Goal: Information Seeking & Learning: Learn about a topic

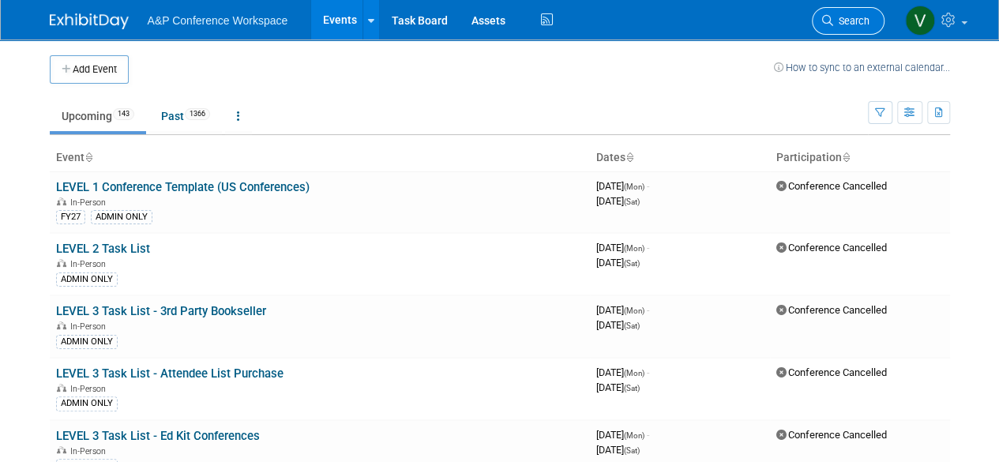
click at [851, 21] on span "Search" at bounding box center [851, 21] width 36 height 12
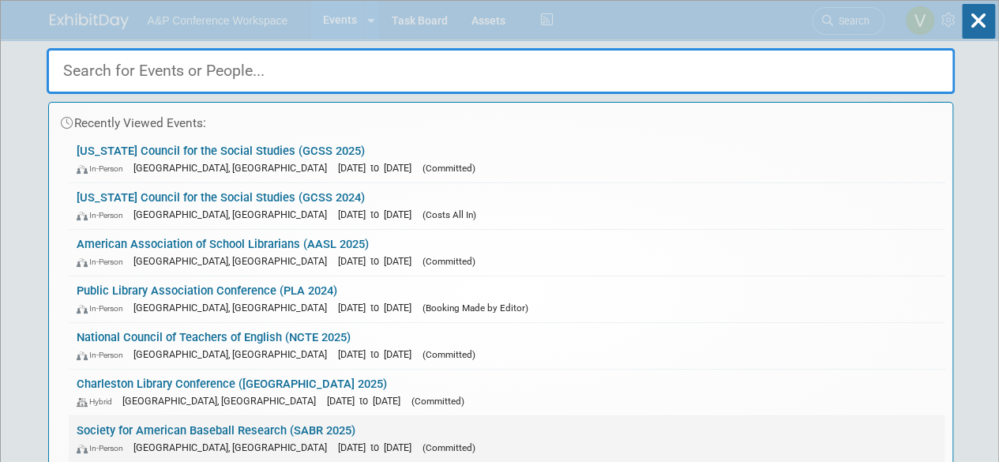
click at [222, 432] on link "Society for American Baseball Research (SABR 2025) In-Person [GEOGRAPHIC_DATA],…" at bounding box center [507, 439] width 876 height 46
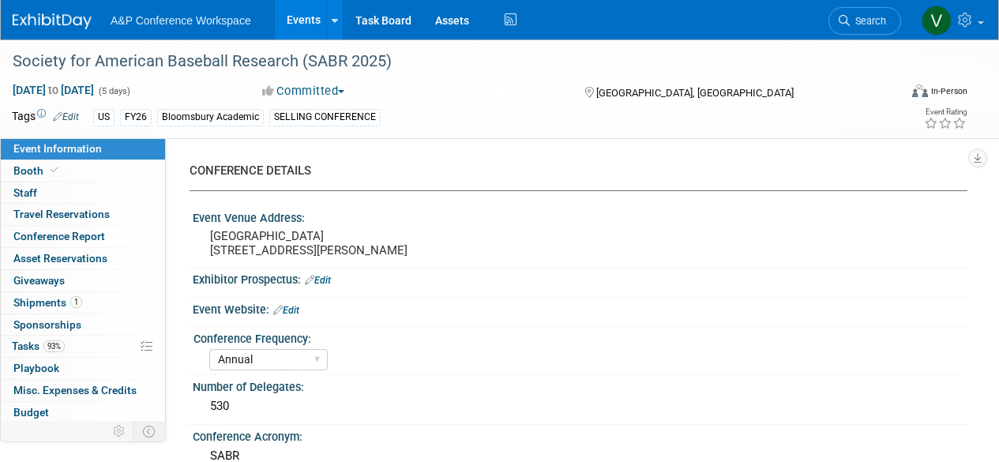
select select "Annual"
select select "Level 1"
select select "In-Person Booth"
select select "Sport & Exercise"
select select "Bloomsbury Academic"
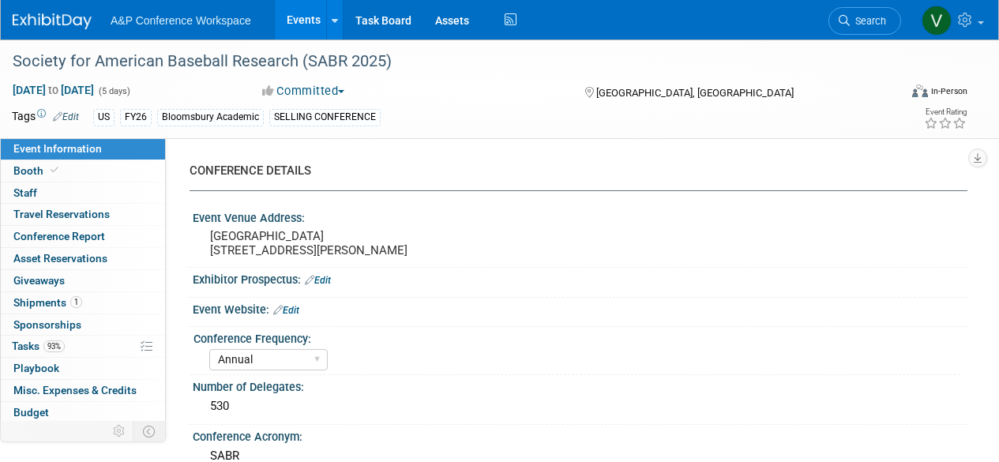
select select "Amanda Oney"
select select "Veronica Dove"
select select "Networking/Commissioning"
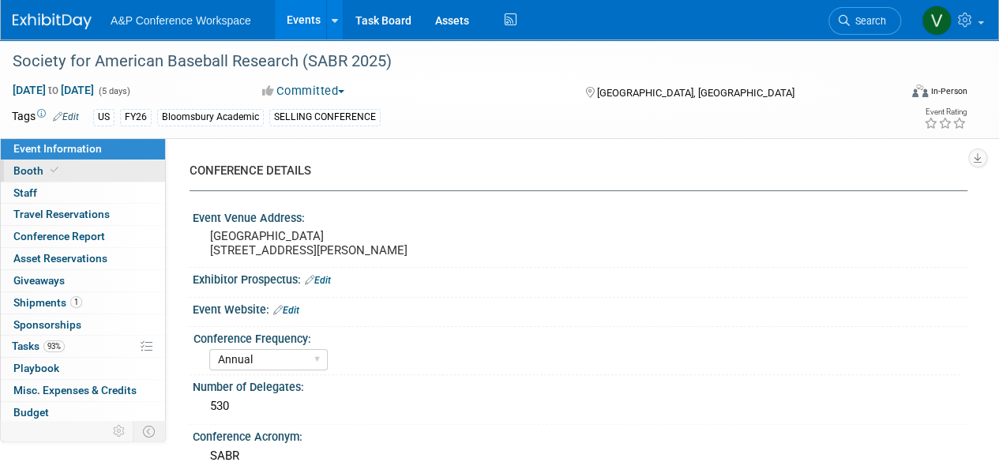
click at [32, 171] on span "Booth" at bounding box center [37, 170] width 48 height 13
select select "RLKP"
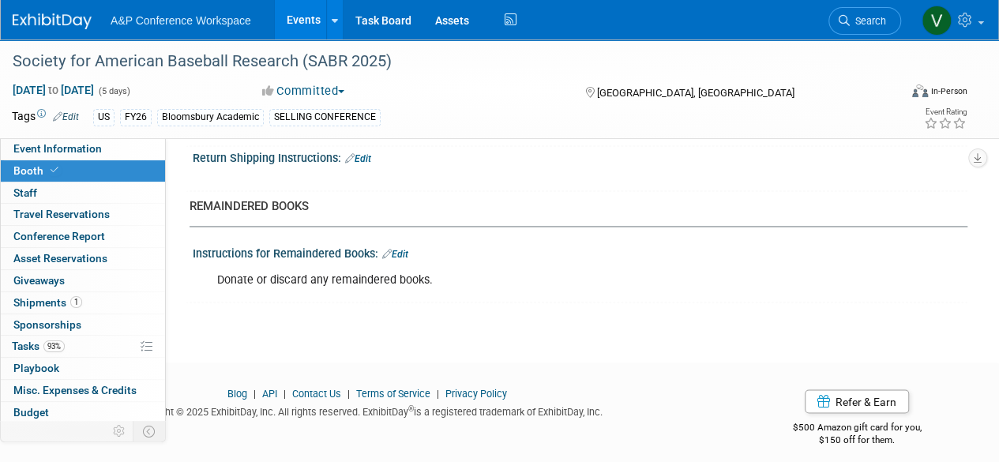
scroll to position [1167, 0]
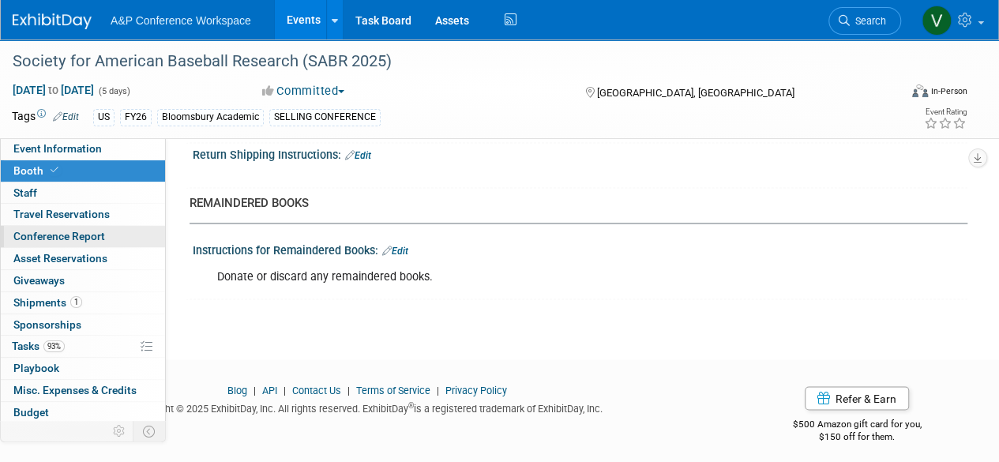
click at [42, 235] on span "Conference Report" at bounding box center [59, 236] width 92 height 13
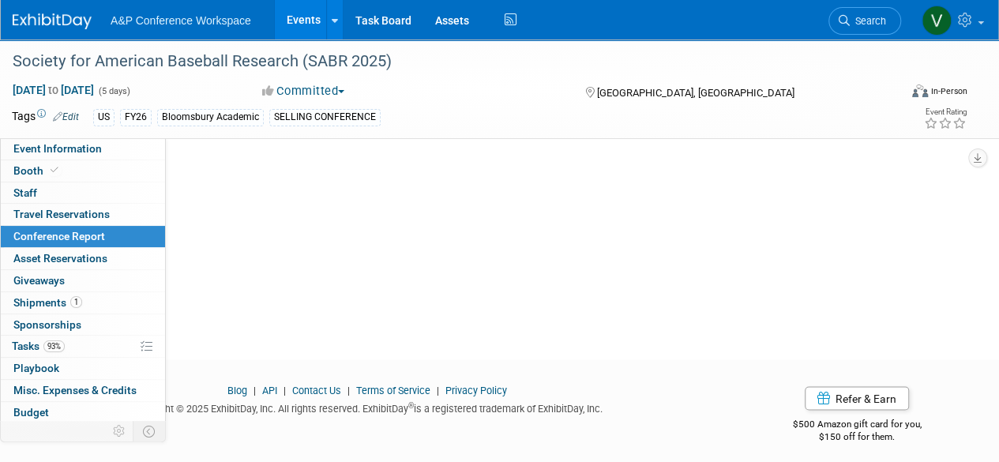
scroll to position [0, 0]
